Goal: Transaction & Acquisition: Purchase product/service

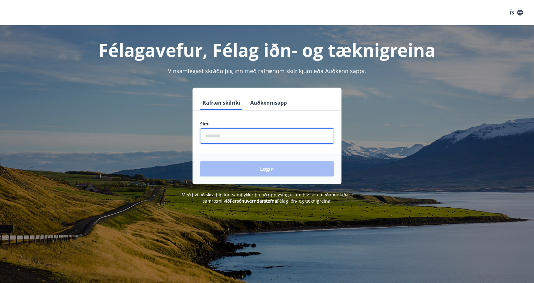
click at [218, 141] on input "phone" at bounding box center [267, 135] width 134 height 15
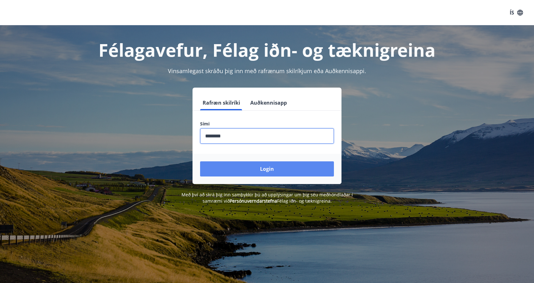
type input "********"
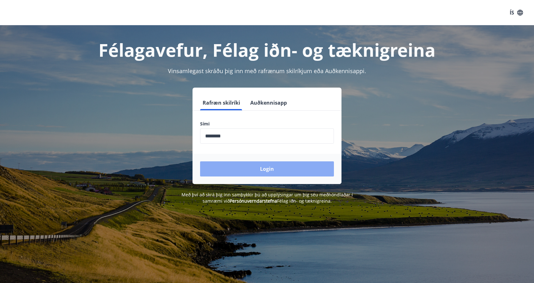
click at [264, 168] on button "Login" at bounding box center [267, 168] width 134 height 15
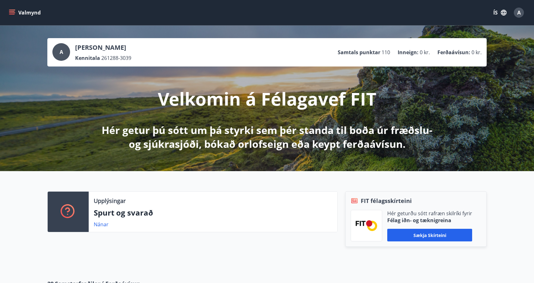
click at [12, 11] on icon "menu" at bounding box center [12, 12] width 6 height 6
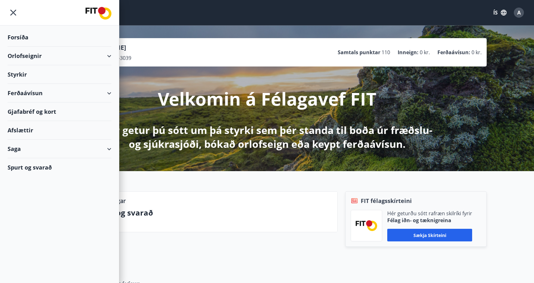
click at [34, 93] on div "Ferðaávísun" at bounding box center [60, 93] width 104 height 19
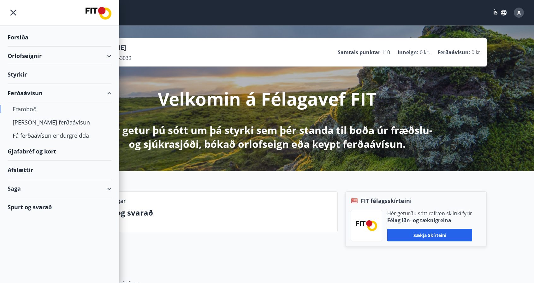
click at [21, 109] on div "Framboð" at bounding box center [60, 109] width 94 height 13
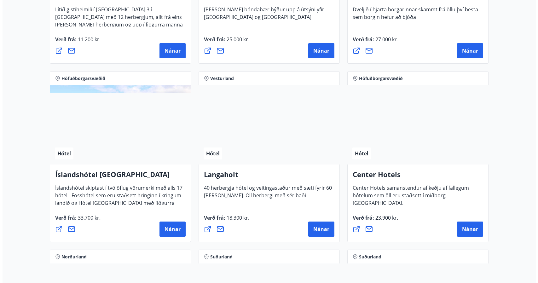
scroll to position [1300, 0]
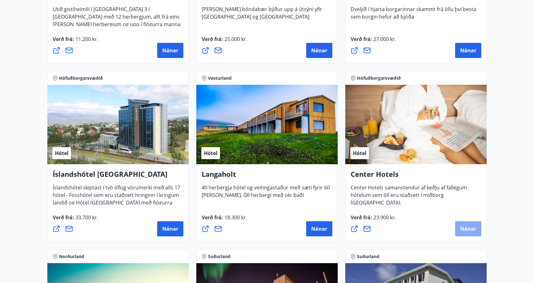
click at [476, 227] on button "Nánar" at bounding box center [468, 228] width 26 height 15
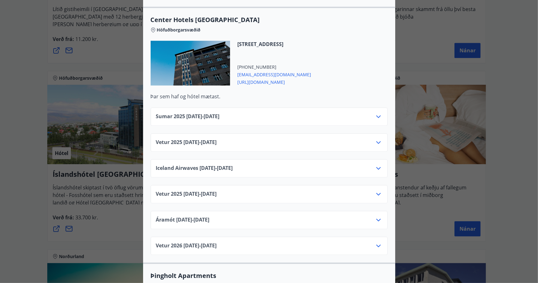
scroll to position [991, 0]
click at [192, 138] on span "Vetur [PHONE_NUMBER][DATE] - [DATE]" at bounding box center [186, 142] width 61 height 8
click at [376, 138] on icon at bounding box center [379, 142] width 8 height 8
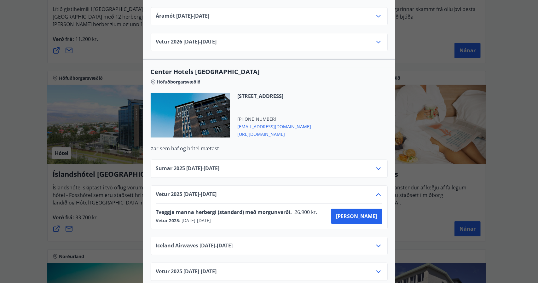
scroll to position [939, 0]
drag, startPoint x: 303, startPoint y: 115, endPoint x: 236, endPoint y: 115, distance: 67.5
click at [238, 122] on span "[EMAIL_ADDRESS][DOMAIN_NAME]" at bounding box center [275, 126] width 74 height 8
copy span "[EMAIL_ADDRESS][DOMAIN_NAME]"
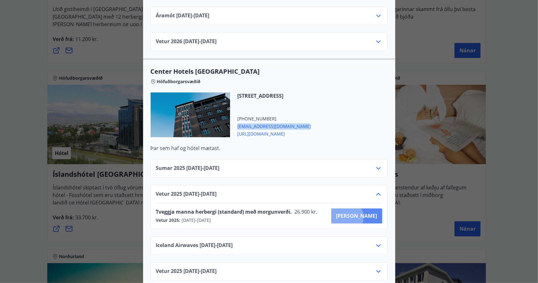
click at [369, 213] on span "[PERSON_NAME]" at bounding box center [357, 216] width 41 height 7
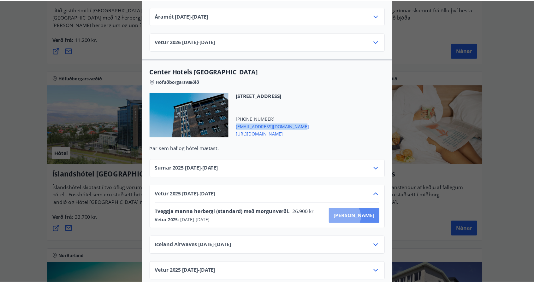
scroll to position [1, 0]
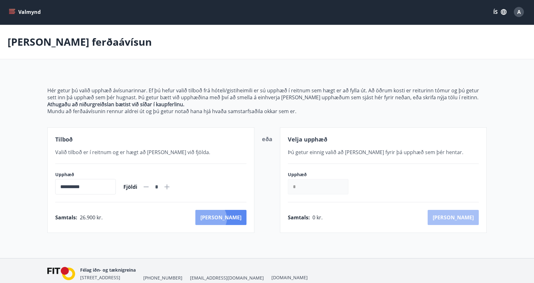
click at [238, 218] on button "[PERSON_NAME]" at bounding box center [220, 217] width 51 height 15
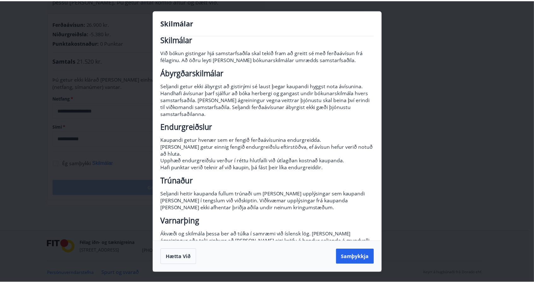
scroll to position [24, 0]
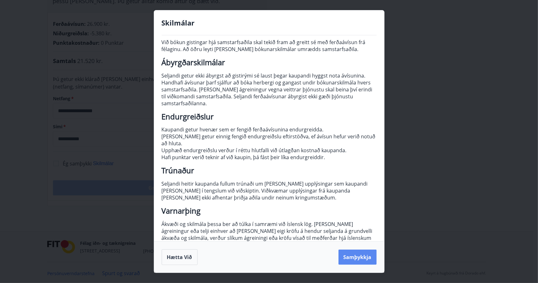
click at [351, 255] on button "Samþykkja" at bounding box center [358, 257] width 38 height 15
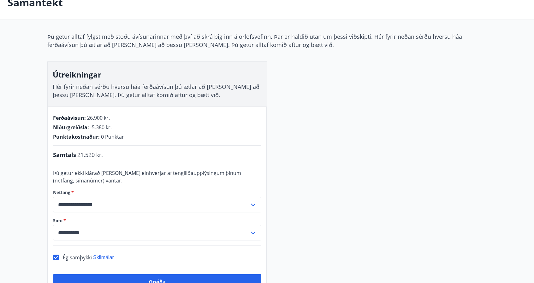
scroll to position [40, 0]
